Goal: Task Accomplishment & Management: Use online tool/utility

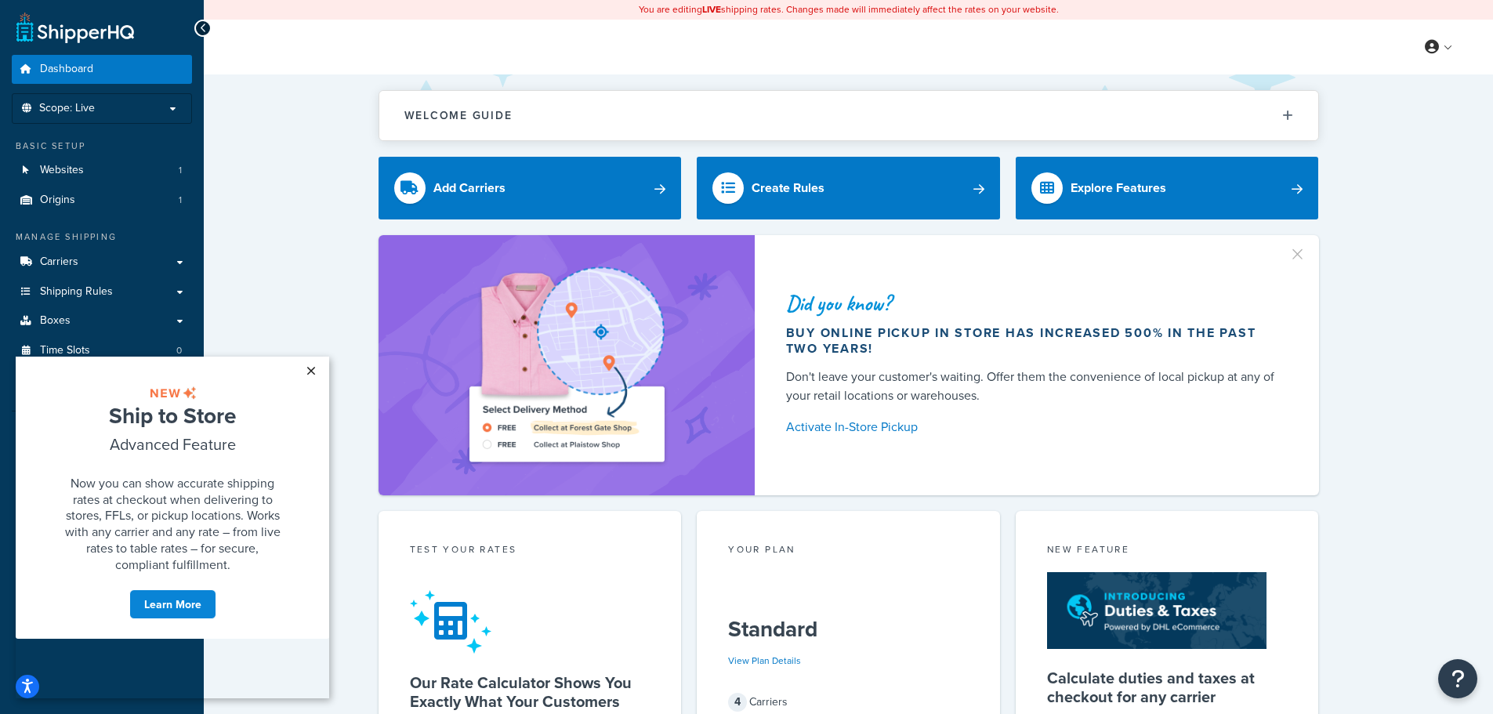
click at [313, 366] on link "×" at bounding box center [310, 371] width 27 height 28
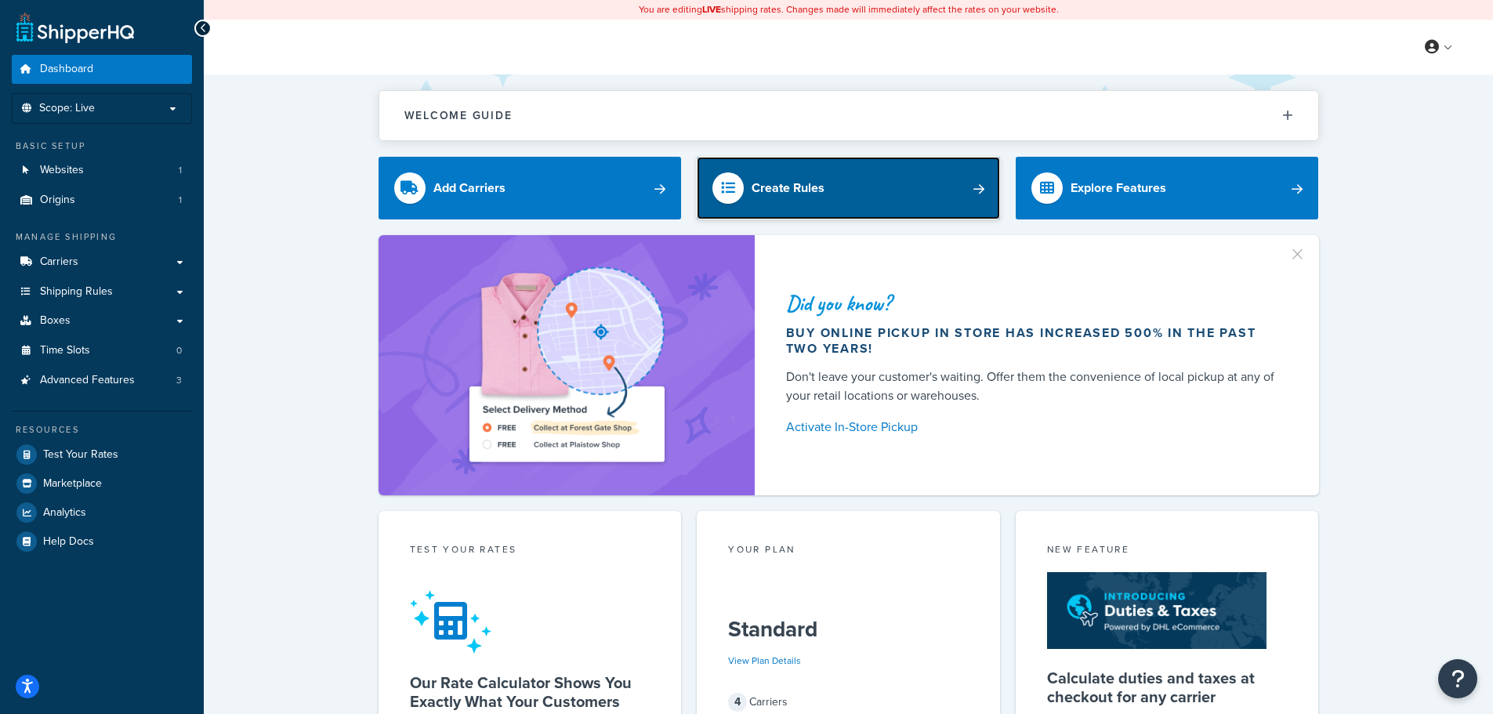
click at [846, 190] on link "Create Rules" at bounding box center [848, 188] width 303 height 63
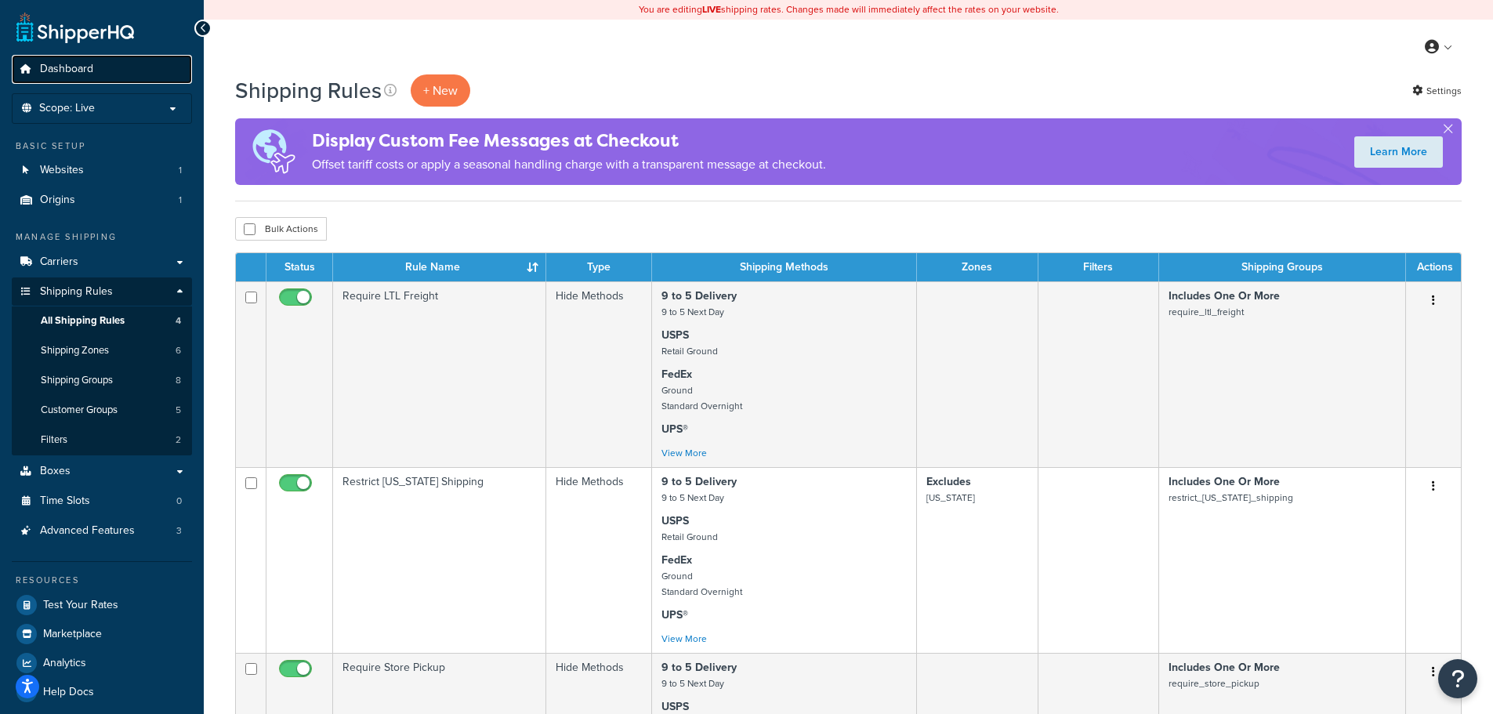
click at [83, 63] on span "Dashboard" at bounding box center [66, 69] width 53 height 13
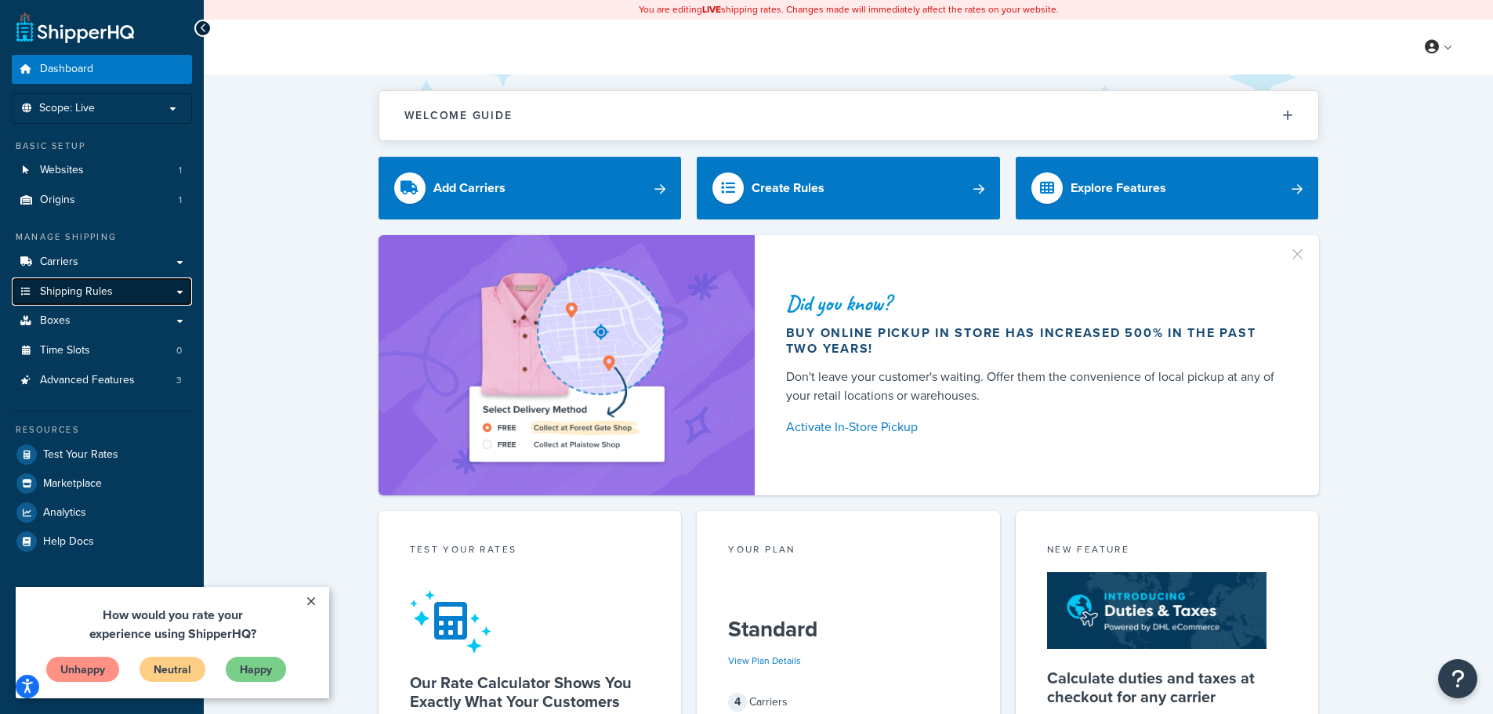
click at [136, 286] on link "Shipping Rules" at bounding box center [102, 291] width 180 height 29
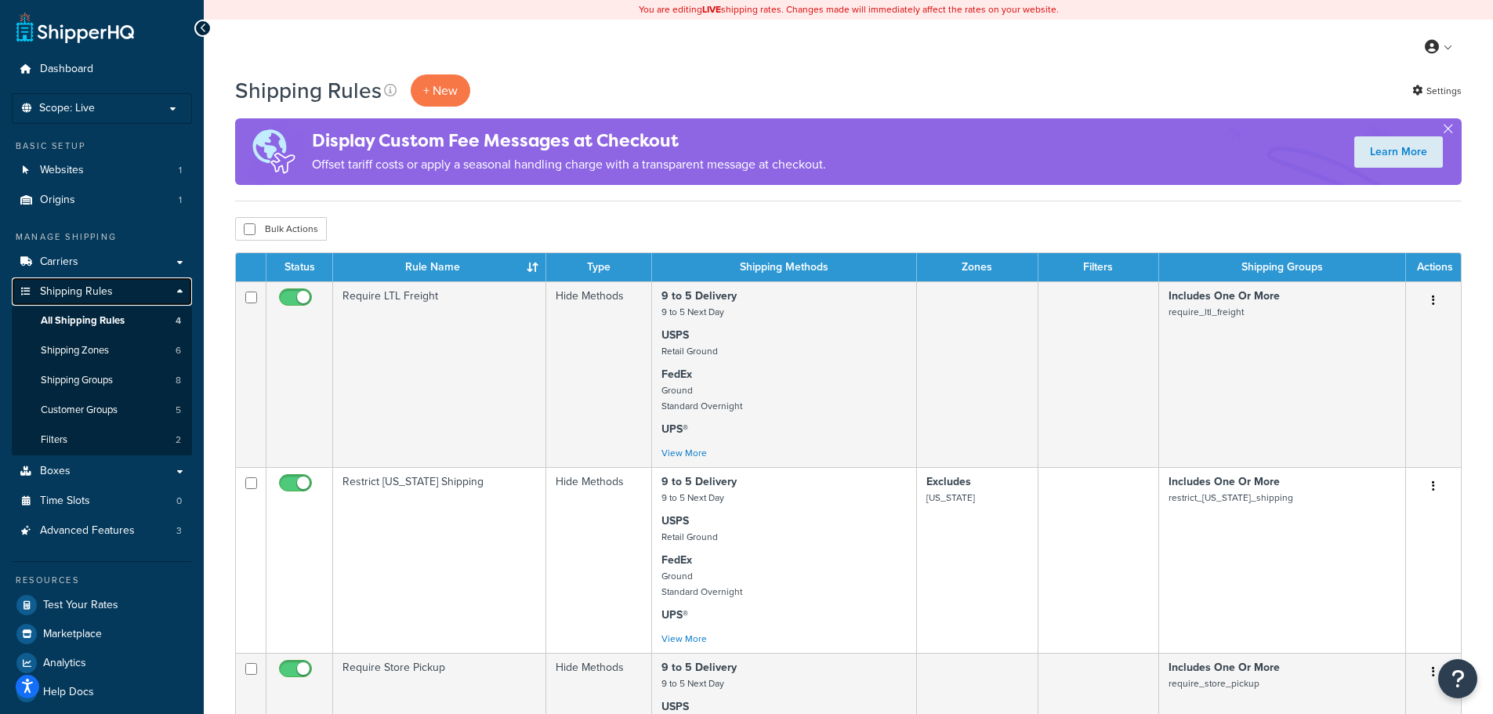
click at [176, 286] on link "Shipping Rules" at bounding box center [102, 291] width 180 height 29
